Goal: Find specific page/section: Find specific page/section

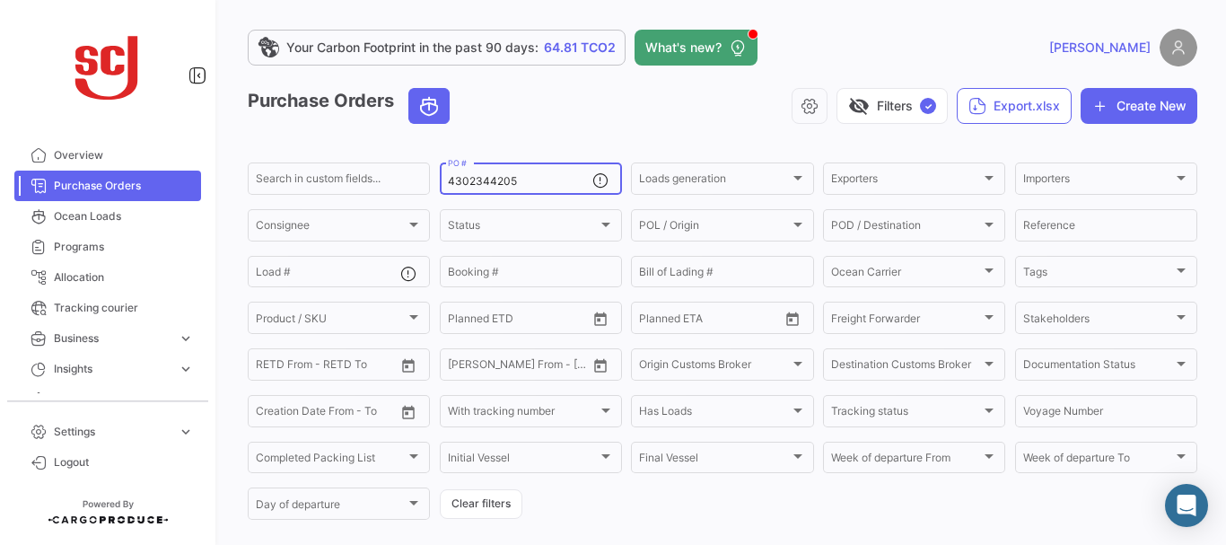
drag, startPoint x: 531, startPoint y: 183, endPoint x: 462, endPoint y: 180, distance: 68.3
click at [462, 180] on input "4302344205" at bounding box center [520, 181] width 145 height 13
type input "4"
paste input "4302343954"
type input "4302343954"
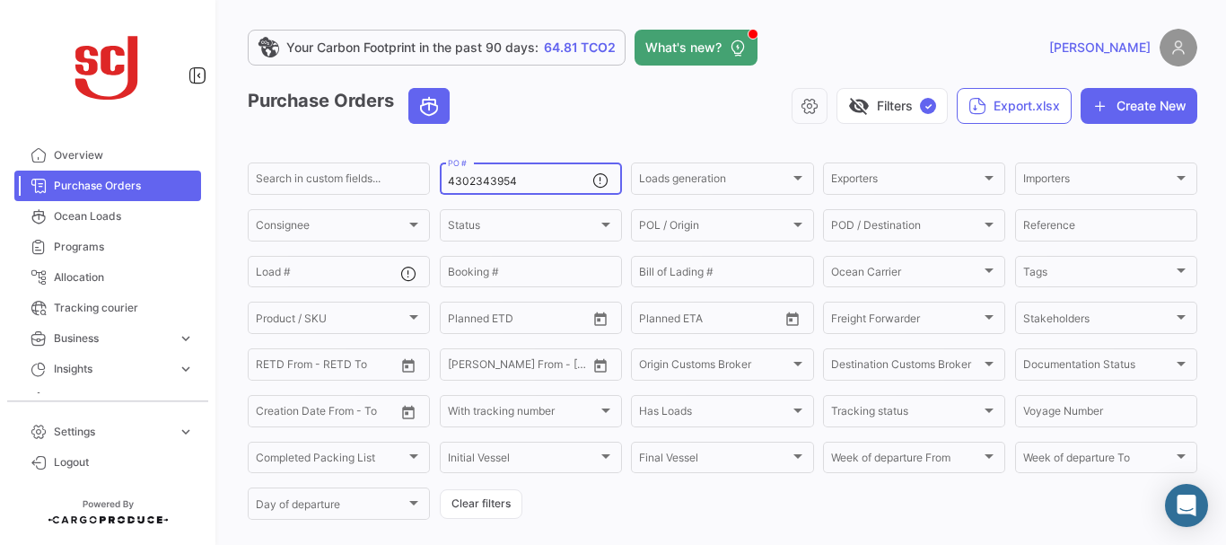
scroll to position [181, 0]
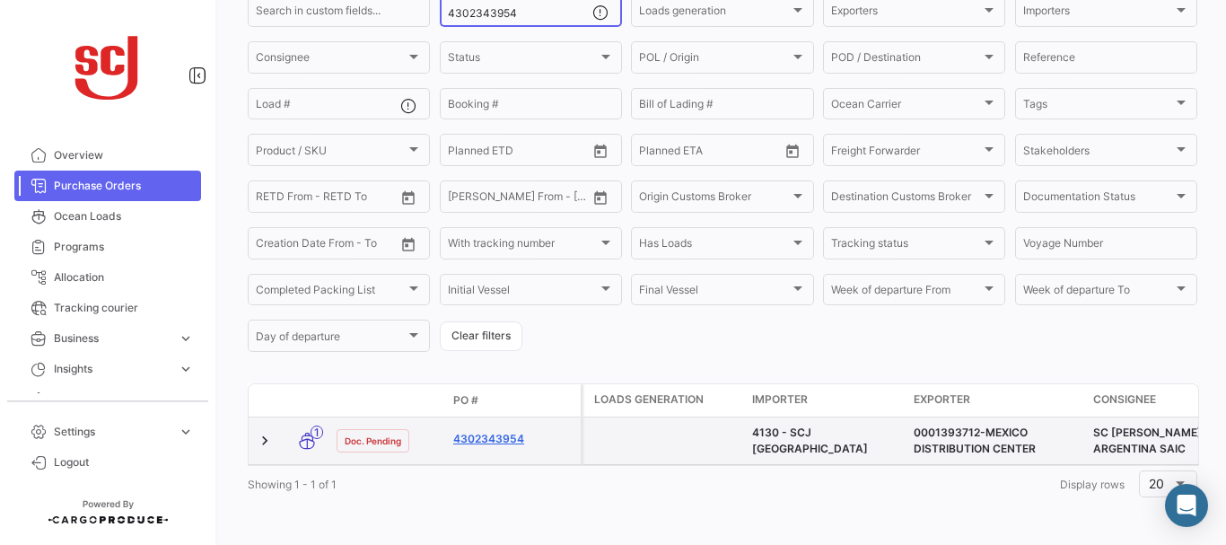
click at [505, 431] on link "4302343954" at bounding box center [513, 439] width 120 height 16
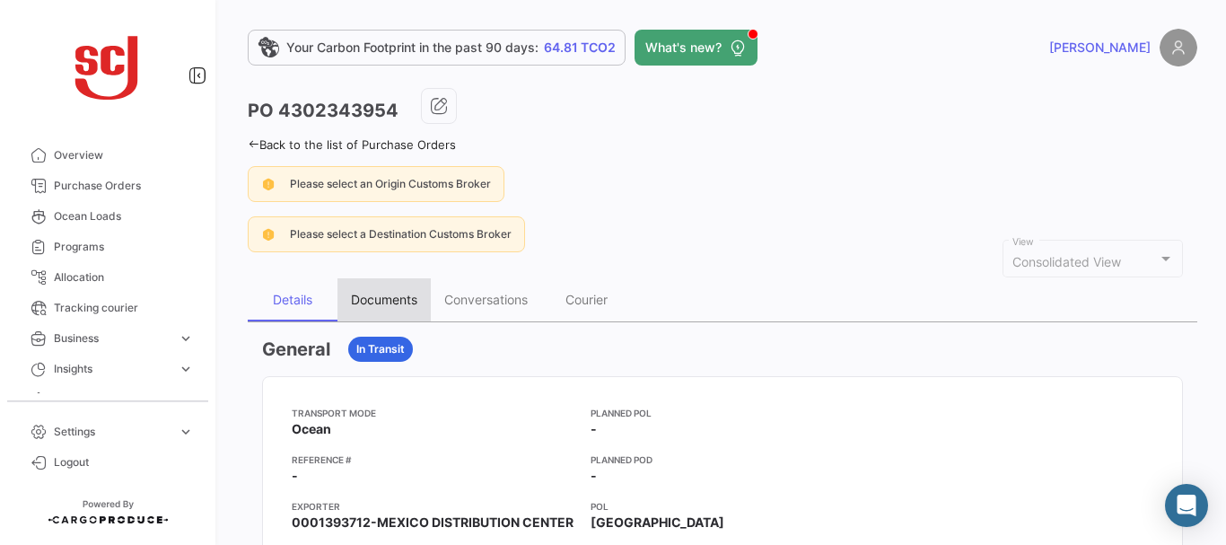
click at [385, 298] on div "Documents" at bounding box center [384, 299] width 66 height 15
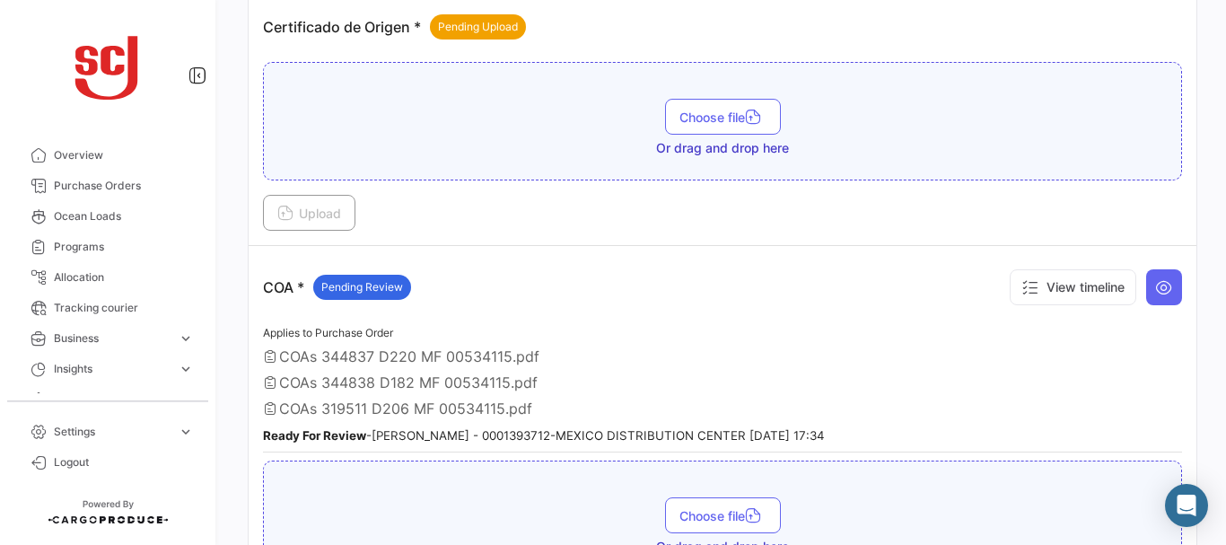
scroll to position [724, 0]
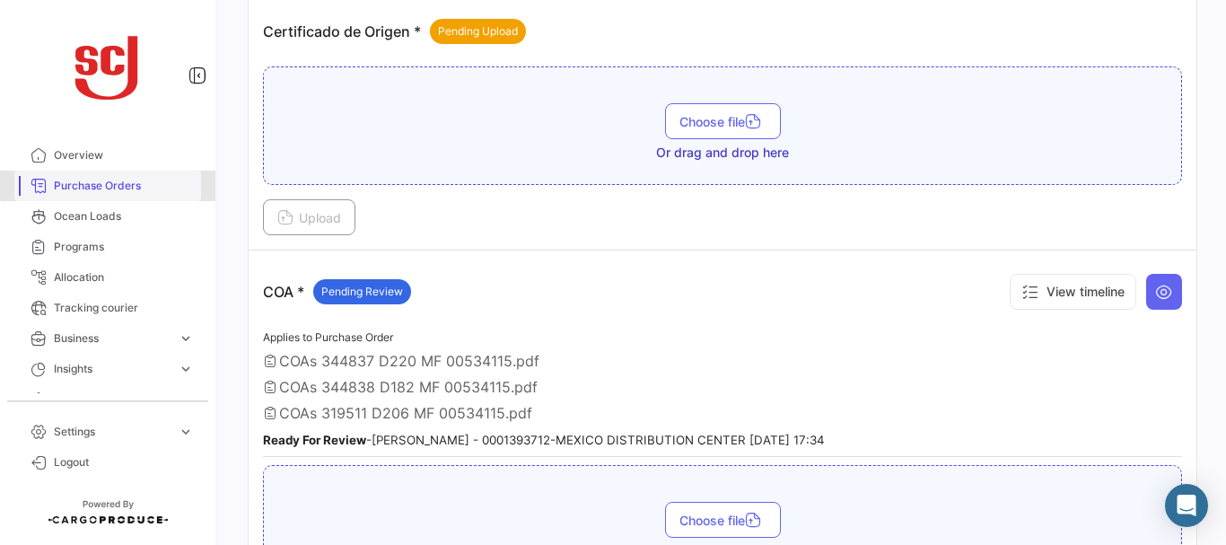
click at [119, 184] on span "Purchase Orders" at bounding box center [124, 186] width 140 height 16
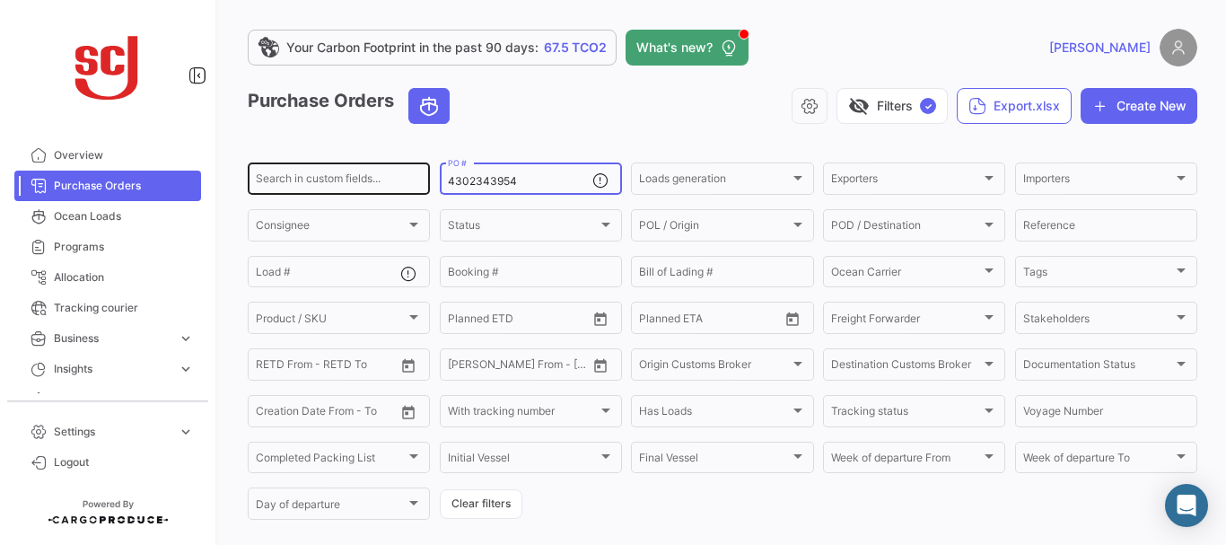
drag, startPoint x: 518, startPoint y: 178, endPoint x: 397, endPoint y: 189, distance: 121.7
click at [0, 0] on div "Search in custom fields... 4302343954 PO # Loads generation Loads generation Ex…" at bounding box center [0, 0] width 0 height 0
paste input "7"
type input "4302343957"
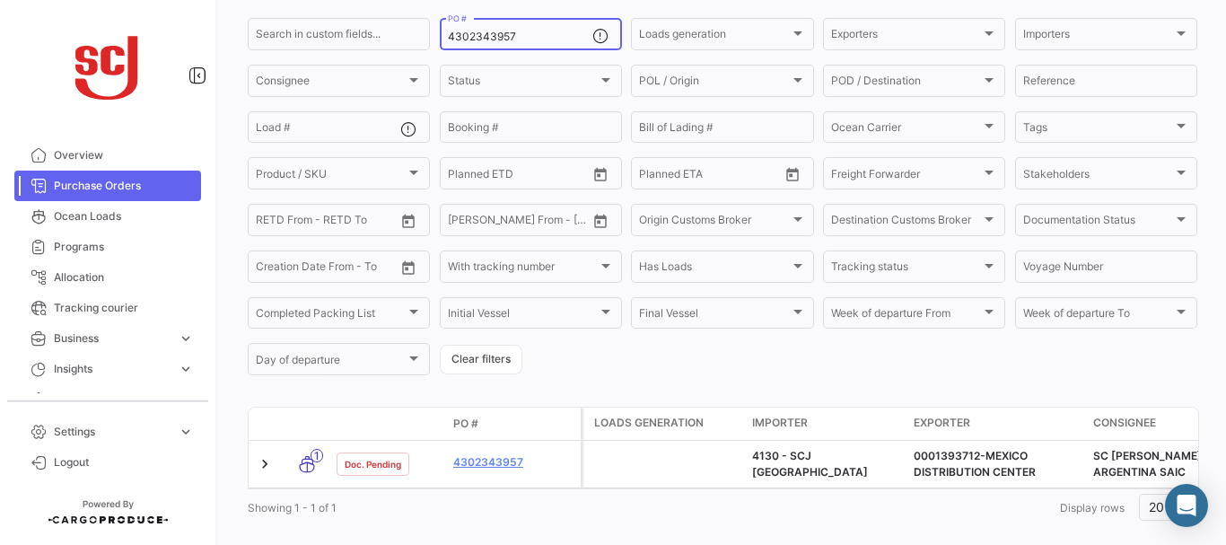
scroll to position [181, 0]
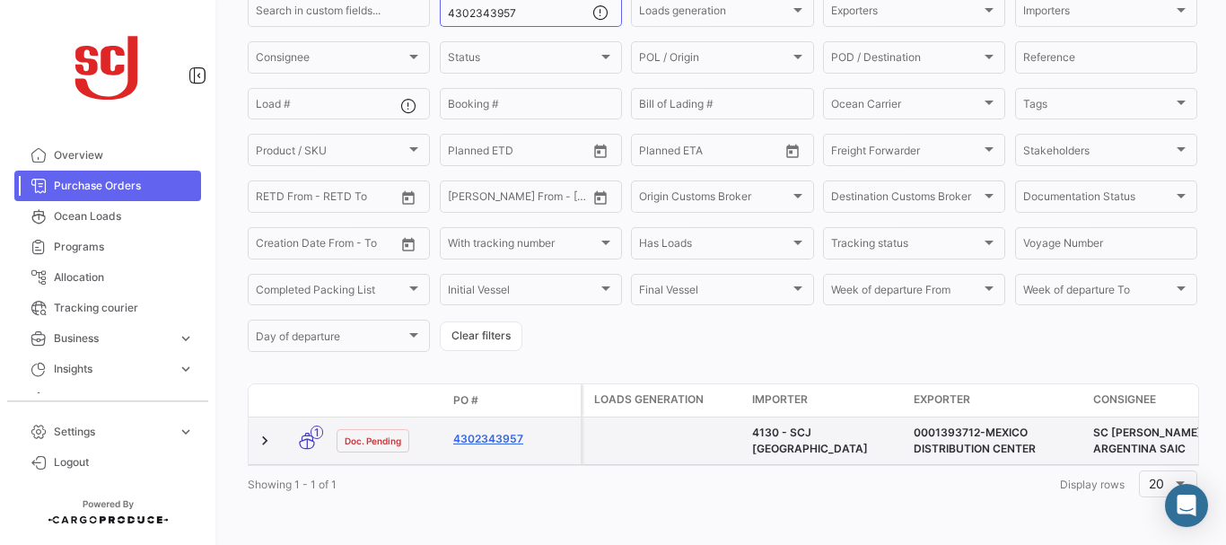
click at [472, 431] on link "4302343957" at bounding box center [513, 439] width 120 height 16
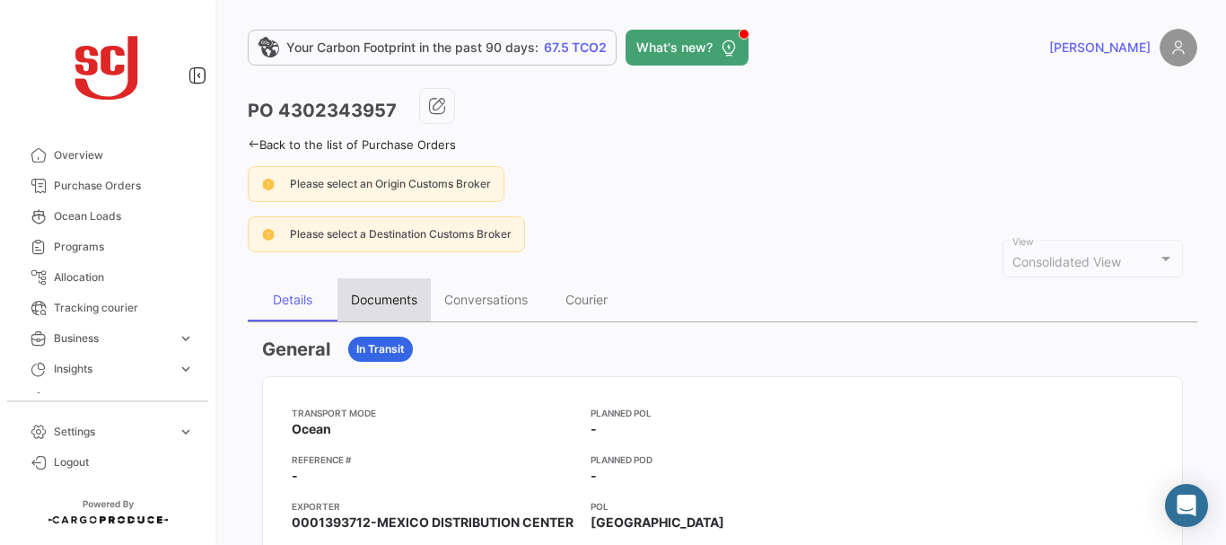
click at [401, 288] on div "Documents" at bounding box center [384, 299] width 93 height 43
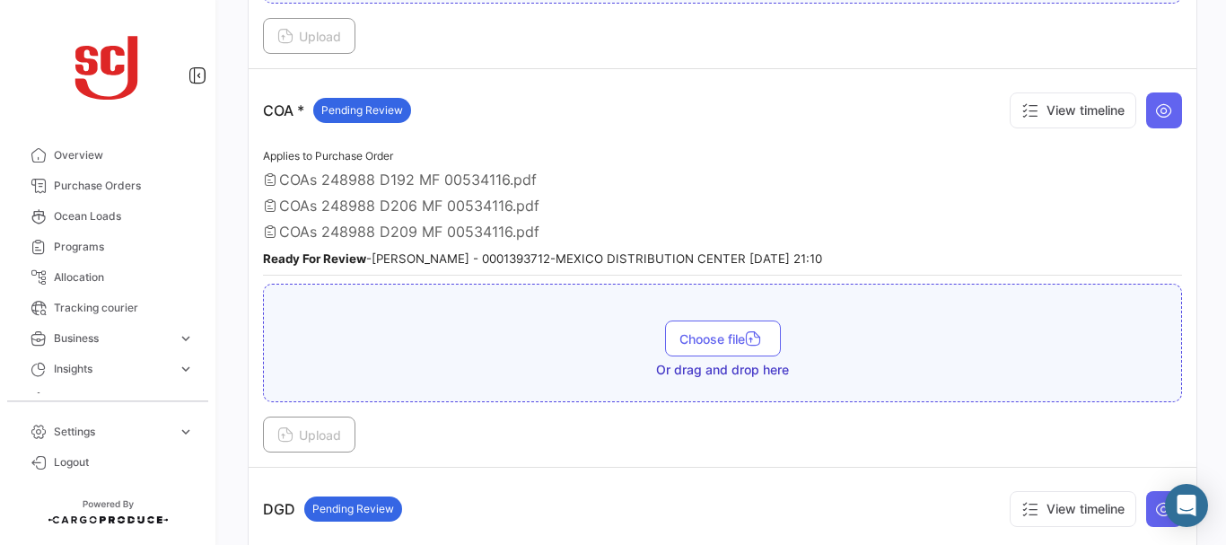
scroll to position [852, 0]
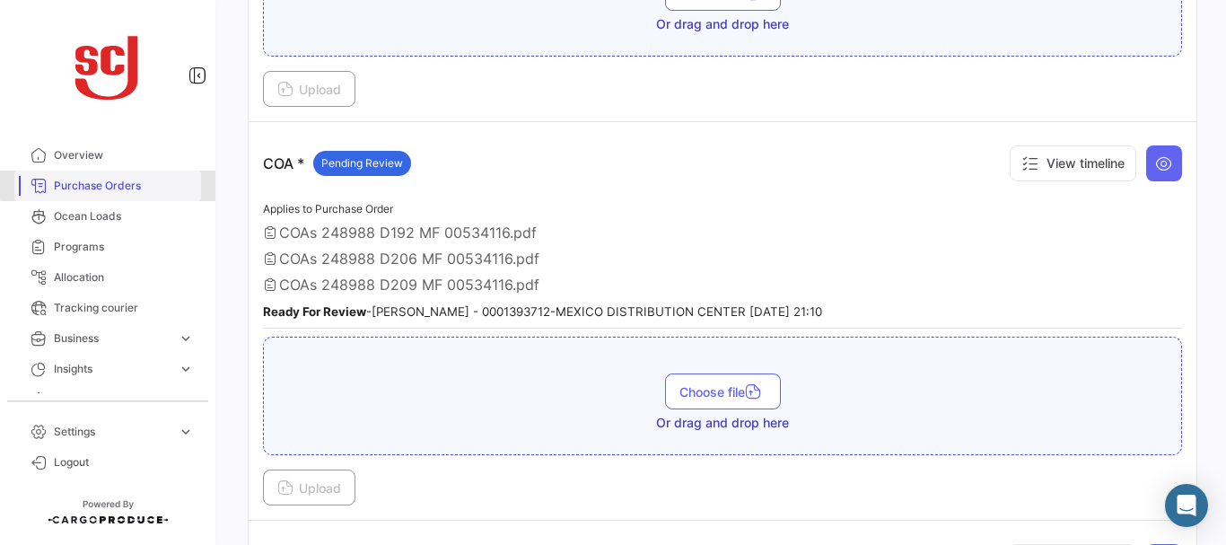
click at [131, 182] on span "Purchase Orders" at bounding box center [124, 186] width 140 height 16
